Goal: Task Accomplishment & Management: Use online tool/utility

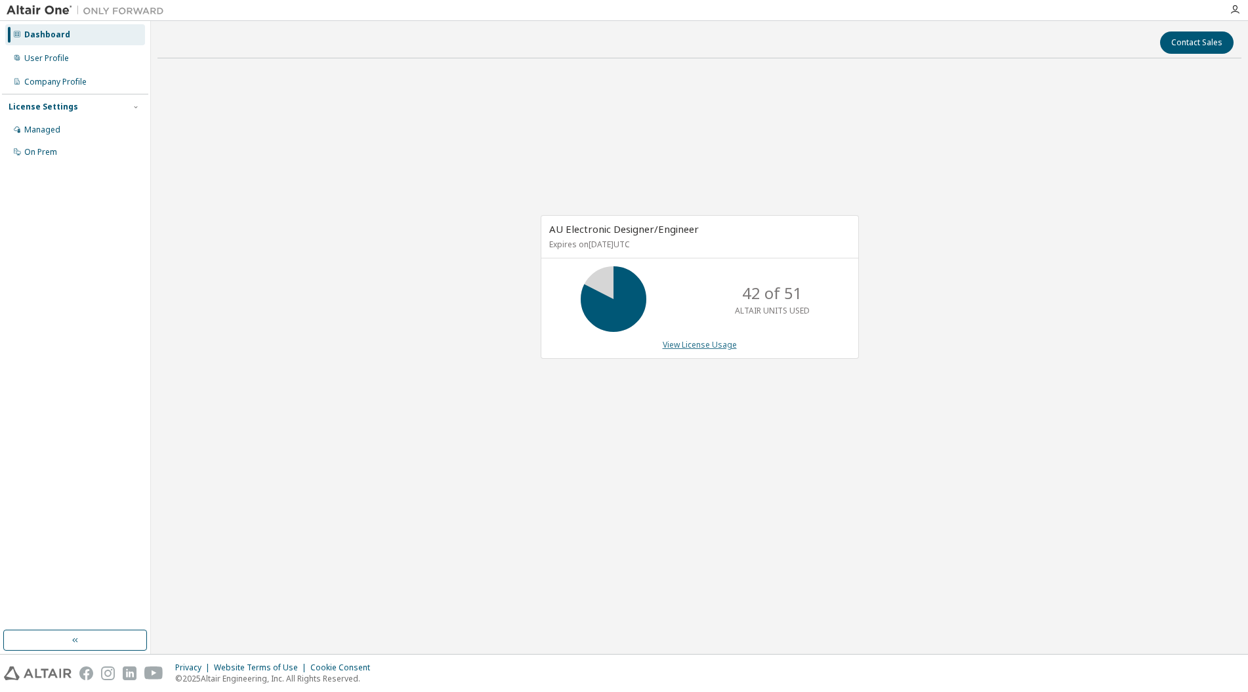
click at [692, 345] on link "View License Usage" at bounding box center [700, 344] width 74 height 11
click at [699, 344] on link "View License Usage" at bounding box center [700, 344] width 74 height 11
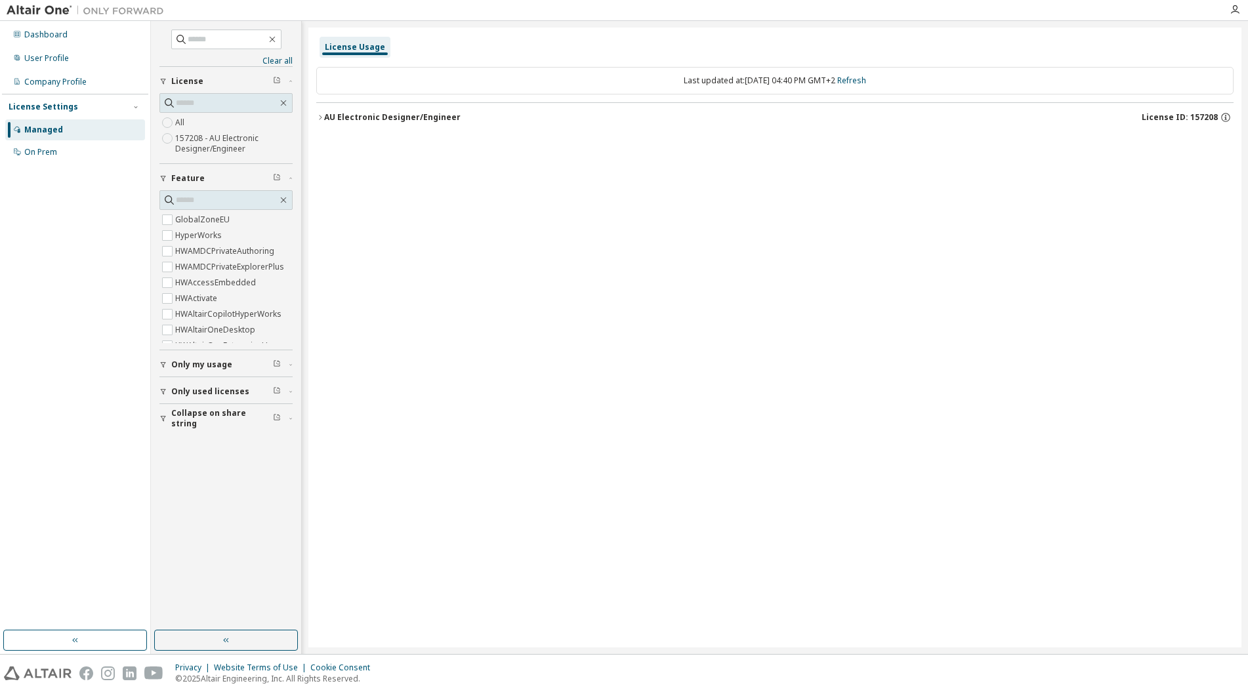
click at [200, 390] on span "Only used licenses" at bounding box center [210, 391] width 78 height 10
click at [176, 308] on span "Only used licenses" at bounding box center [210, 308] width 78 height 10
click at [278, 58] on link "Clear all" at bounding box center [225, 61] width 133 height 10
click at [342, 117] on div "AU Electronic Designer/Engineer" at bounding box center [392, 117] width 136 height 10
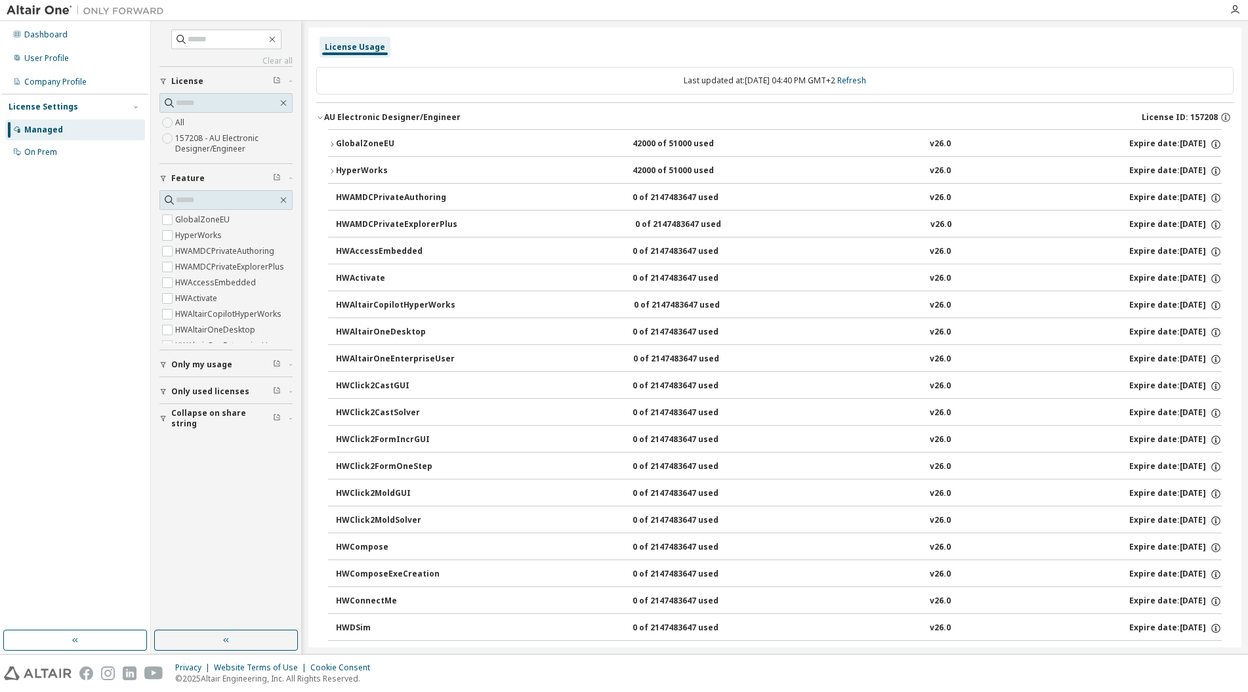
click at [333, 172] on icon "button" at bounding box center [332, 171] width 3 height 5
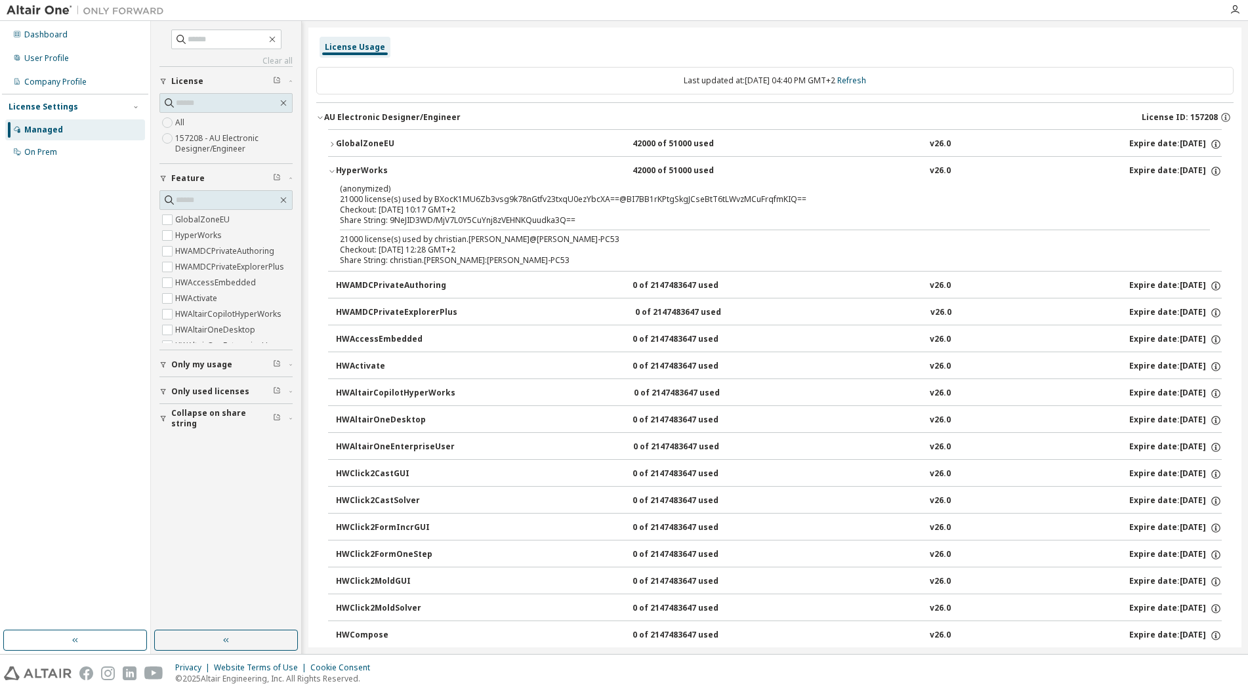
click at [334, 143] on icon "button" at bounding box center [332, 144] width 8 height 8
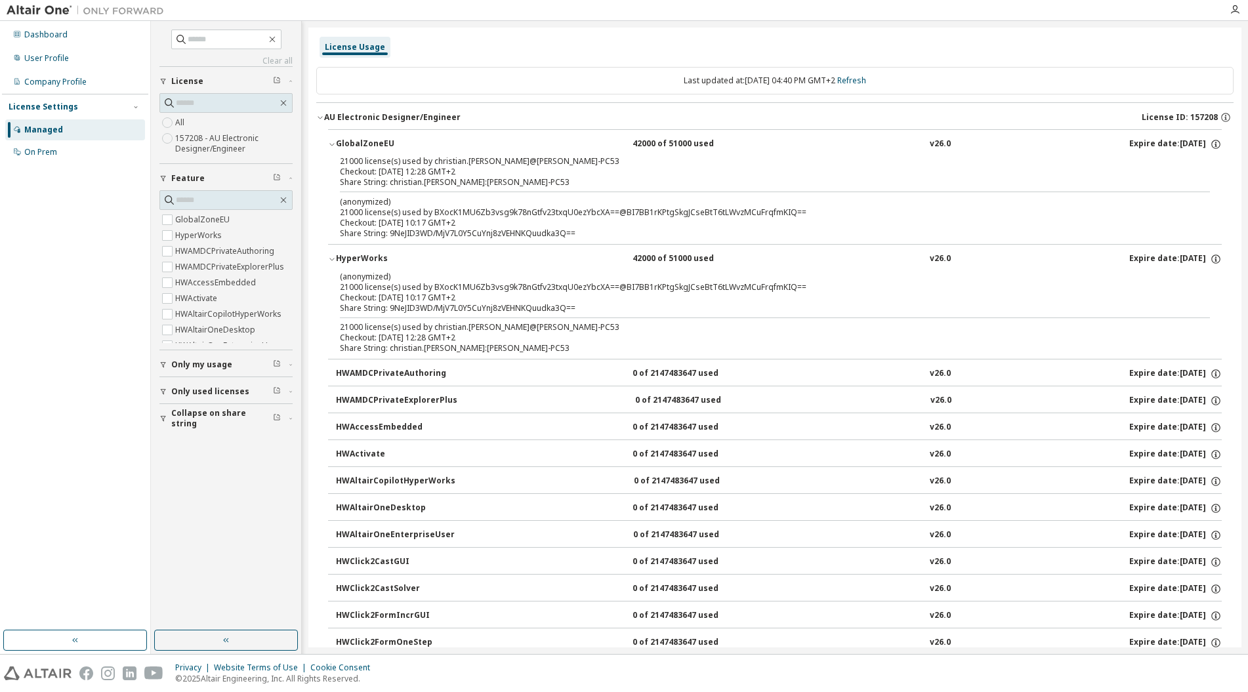
click at [334, 143] on icon "button" at bounding box center [332, 144] width 8 height 8
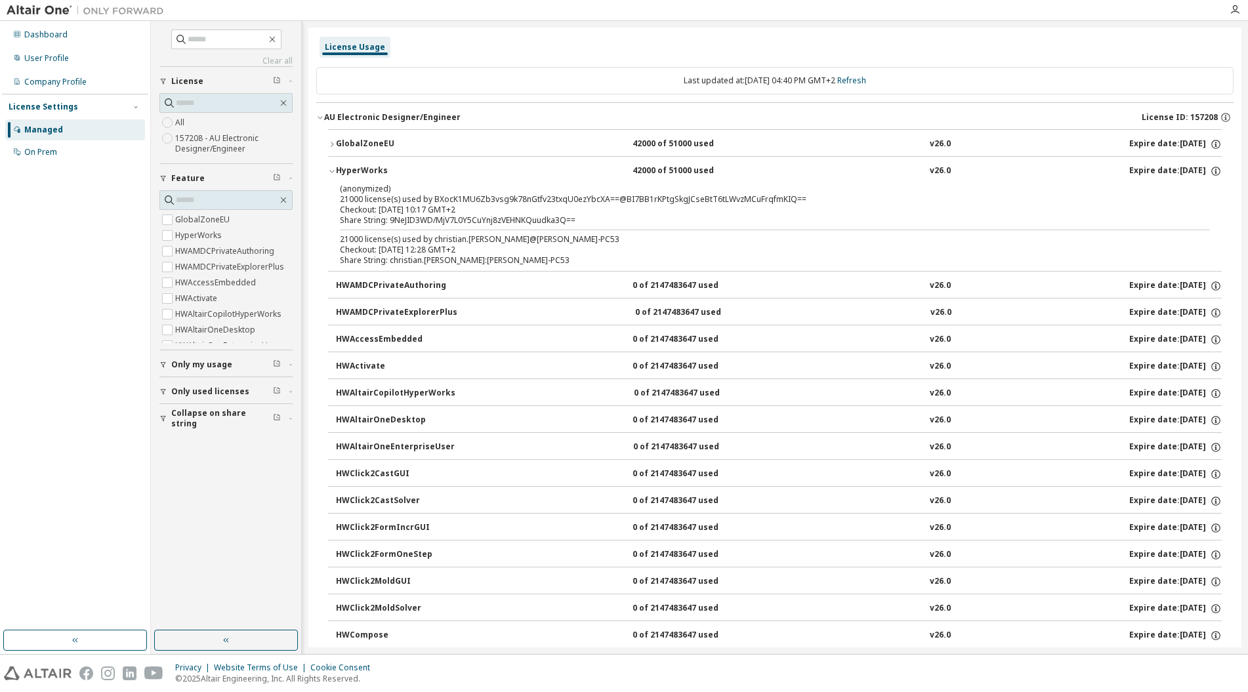
click at [335, 171] on icon "button" at bounding box center [332, 171] width 8 height 8
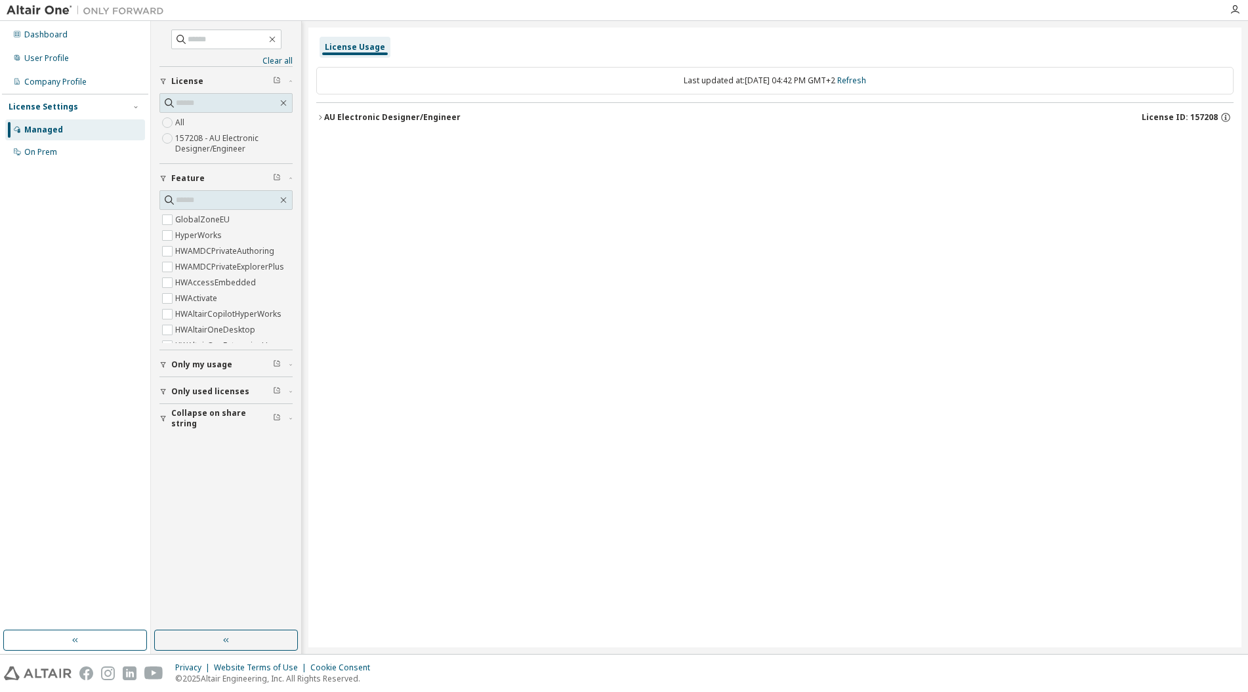
click at [323, 119] on icon "button" at bounding box center [320, 118] width 8 height 8
